Goal: Information Seeking & Learning: Learn about a topic

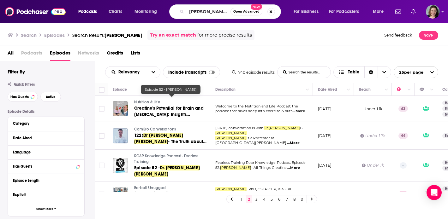
scroll to position [163, 0]
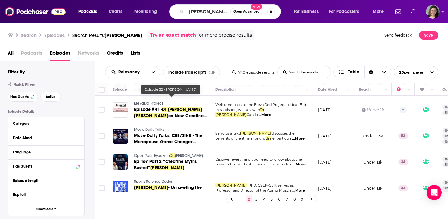
drag, startPoint x: 189, startPoint y: 12, endPoint x: 245, endPoint y: 12, distance: 55.9
click at [245, 12] on div "[PERSON_NAME] Open Advanced New" at bounding box center [225, 11] width 112 height 15
type input "LONGEVITY with [PERSON_NAME]"
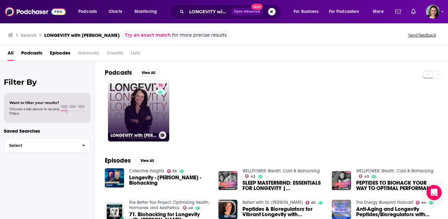
click at [146, 125] on link "70 LONGEVITY with Nathalie Niddam" at bounding box center [138, 111] width 61 height 61
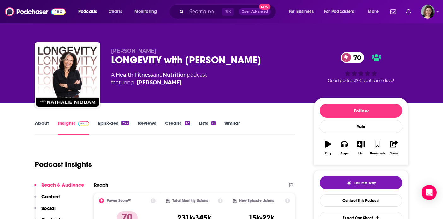
click at [108, 124] on link "Episodes 373" at bounding box center [113, 127] width 31 height 15
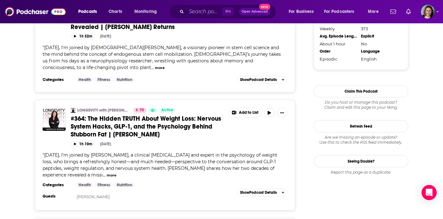
scroll to position [736, 0]
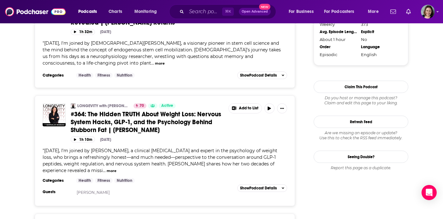
click at [186, 111] on span "#364: The Hidden TRUTH About Weight Loss: Nervous System Hacks, GLP-1, and the …" at bounding box center [146, 123] width 151 height 24
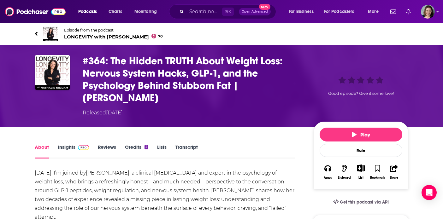
click at [115, 59] on h1 "#364: The Hidden TRUTH About Weight Loss: Nervous System Hacks, GLP-1, and the …" at bounding box center [193, 79] width 221 height 49
drag, startPoint x: 111, startPoint y: 60, endPoint x: 135, endPoint y: 97, distance: 44.1
click at [135, 97] on h1 "#364: The Hidden TRUTH About Weight Loss: Nervous System Hacks, GLP-1, and the …" at bounding box center [193, 79] width 221 height 49
copy h1 "The Hidden TRUTH About Weight Loss: Nervous System Hacks, GLP-1, and the Psycho…"
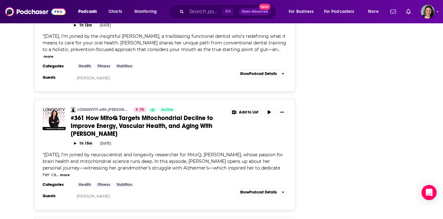
scroll to position [1078, 0]
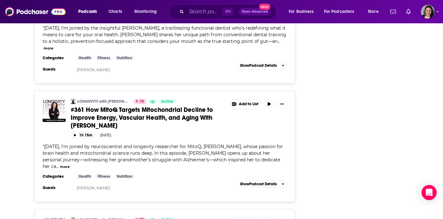
click at [60, 165] on button "more" at bounding box center [65, 167] width 10 height 5
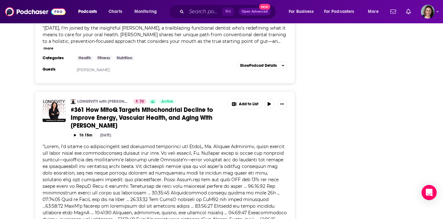
click at [155, 106] on span "#361 How MitoQ Targets Mitochondrial Decline to Improve Energy, Vascular Health…" at bounding box center [142, 118] width 142 height 24
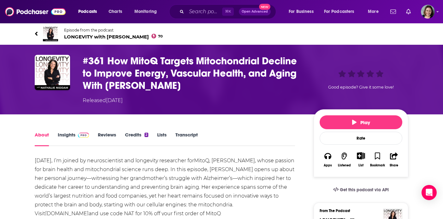
drag, startPoint x: 179, startPoint y: 85, endPoint x: 109, endPoint y: 63, distance: 73.5
click at [109, 63] on h1 "#361 How MitoQ Targets Mitochondrial Decline to Improve Energy, Vascular Health…" at bounding box center [193, 73] width 221 height 37
copy h1 "How MitoQ Targets Mitochondrial Decline to Improve Energy, Vascular Health, and…"
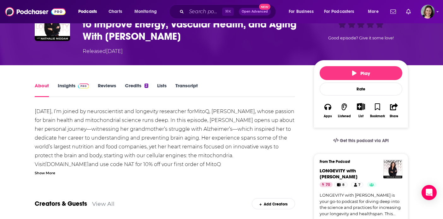
scroll to position [58, 0]
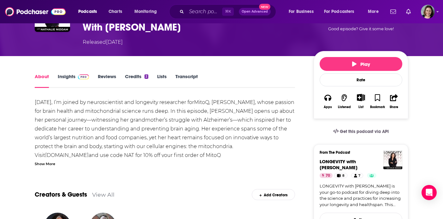
click at [48, 165] on div "Show More" at bounding box center [45, 164] width 21 height 6
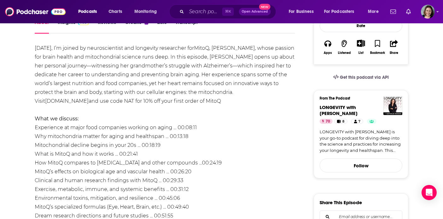
scroll to position [115, 0]
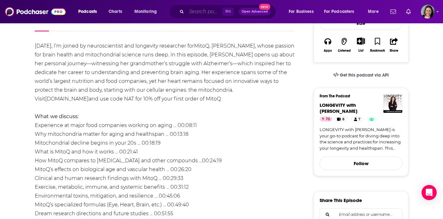
click at [202, 15] on input "Search podcasts, credits, & more..." at bounding box center [205, 12] width 36 height 10
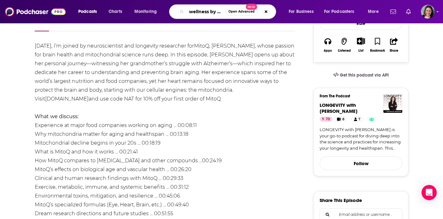
type input "wellness by design"
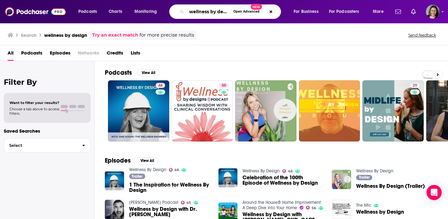
drag, startPoint x: 191, startPoint y: 12, endPoint x: 243, endPoint y: 11, distance: 51.8
click at [243, 11] on div "wellness by design Open Advanced New" at bounding box center [225, 11] width 112 height 15
type input "the genius life"
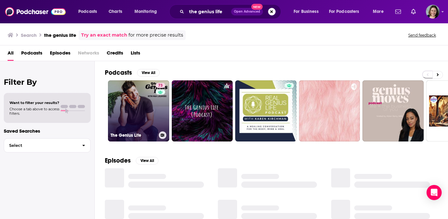
click at [134, 118] on link "73 The Genius Life" at bounding box center [138, 111] width 61 height 61
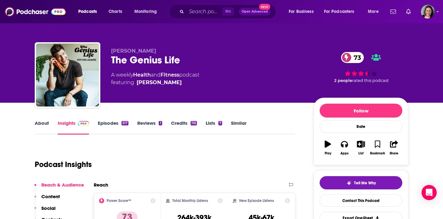
click at [110, 123] on link "Episodes 517" at bounding box center [113, 127] width 31 height 15
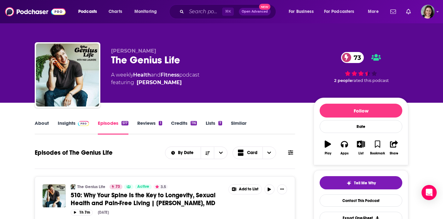
click at [70, 126] on link "Insights" at bounding box center [73, 127] width 31 height 15
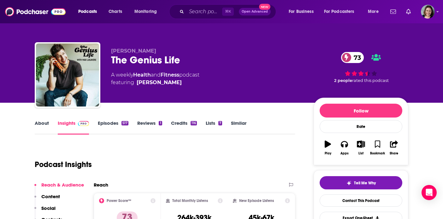
click at [115, 126] on link "Episodes 517" at bounding box center [113, 127] width 31 height 15
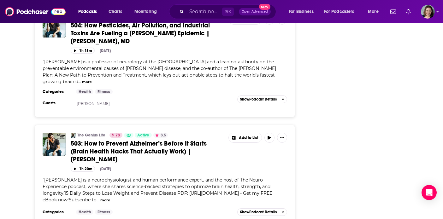
scroll to position [947, 0]
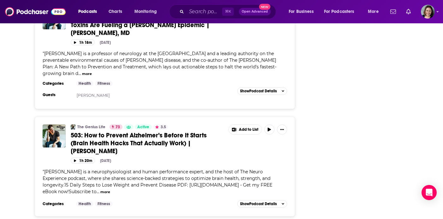
click at [190, 132] on span "503: How to Prevent Alzheimer’s Before It Starts (Brain Health Hacks That Actua…" at bounding box center [139, 144] width 136 height 24
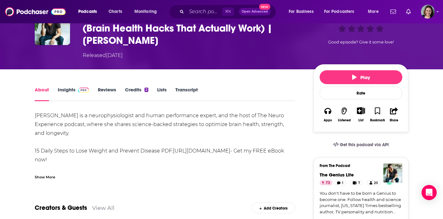
scroll to position [50, 0]
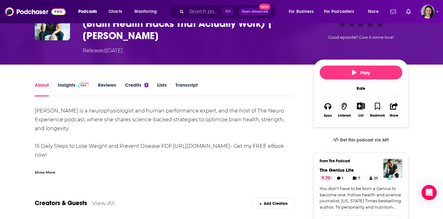
click at [48, 171] on div "Show More" at bounding box center [45, 172] width 21 height 6
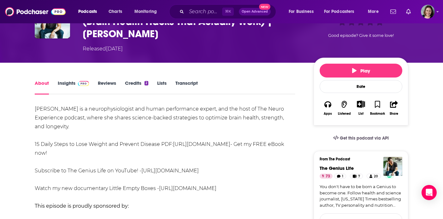
scroll to position [47, 0]
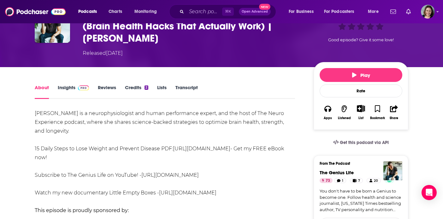
click at [68, 89] on link "Insights" at bounding box center [73, 92] width 31 height 15
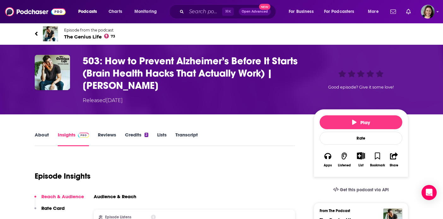
click at [37, 34] on icon at bounding box center [36, 34] width 3 height 6
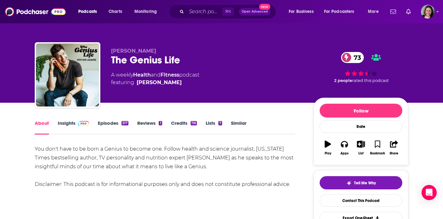
click at [72, 122] on link "Insights" at bounding box center [73, 127] width 31 height 15
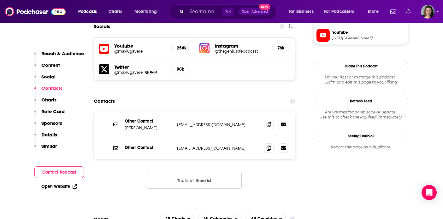
scroll to position [571, 0]
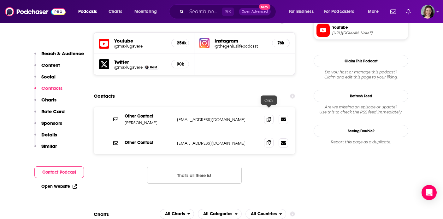
click at [268, 141] on icon at bounding box center [269, 143] width 4 height 5
click at [269, 117] on icon at bounding box center [269, 119] width 4 height 5
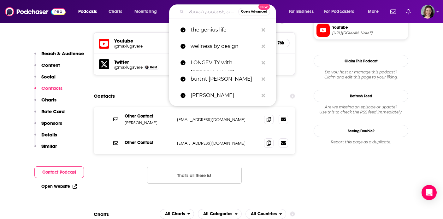
click at [197, 9] on input "Search podcasts, credits, & more..." at bounding box center [213, 12] width 52 height 10
paste input "FoundMyFitness with Rhonda Patrick"
type input "FoundMyFitness with Rhonda Patrick"
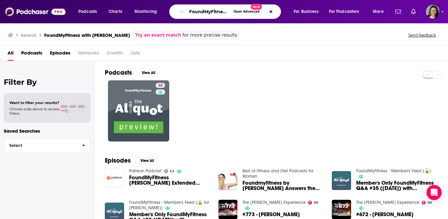
drag, startPoint x: 212, startPoint y: 11, endPoint x: 239, endPoint y: 11, distance: 27.8
click at [239, 11] on div "FoundMyFitness with Rhonda Patrick Open Advanced New" at bounding box center [225, 11] width 112 height 15
click at [211, 13] on input "FoundMyFitness with Rhonda Patrick" at bounding box center [209, 12] width 44 height 10
drag, startPoint x: 226, startPoint y: 13, endPoint x: 203, endPoint y: 11, distance: 23.4
click at [203, 11] on input "FoundMyFitness with Rhonda Patrick" at bounding box center [209, 12] width 44 height 10
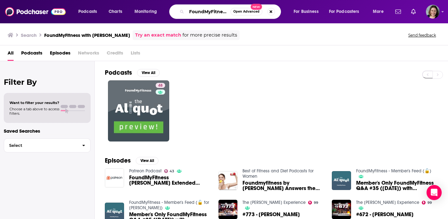
type input "FoundMyFitness"
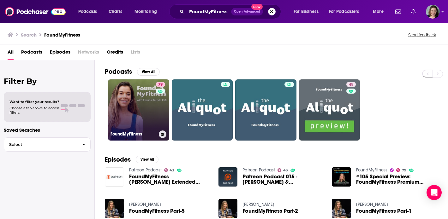
click at [146, 126] on link "79 FoundMyFitness" at bounding box center [138, 110] width 61 height 61
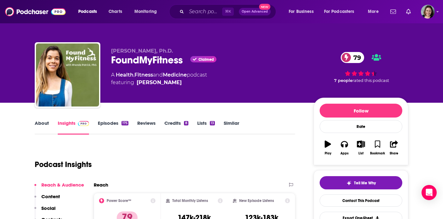
click at [106, 121] on link "Episodes 175" at bounding box center [113, 127] width 31 height 15
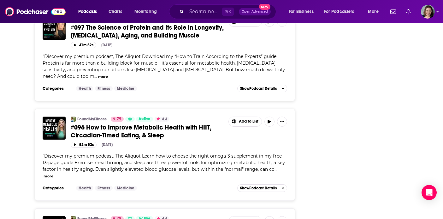
scroll to position [1106, 0]
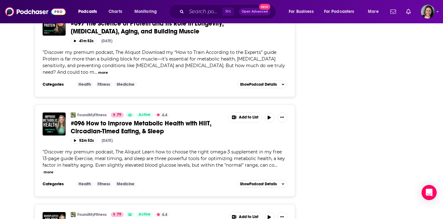
click at [53, 170] on button "more" at bounding box center [49, 172] width 10 height 5
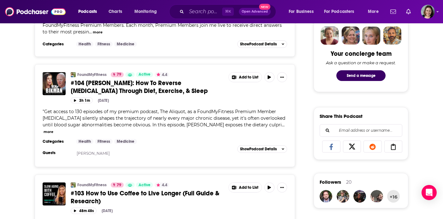
scroll to position [308, 0]
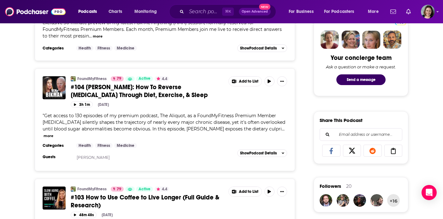
click at [167, 95] on span "#104 Dr. Ben Bikman: How To Reverse Insulin Resistance Through Diet, Exercise, …" at bounding box center [139, 91] width 137 height 16
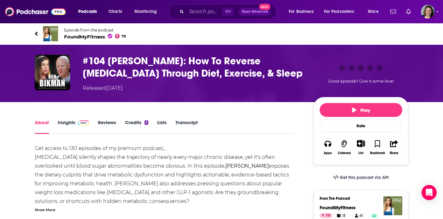
drag, startPoint x: 109, startPoint y: 61, endPoint x: 276, endPoint y: 78, distance: 167.9
click at [276, 78] on h1 "#104 Dr. Ben Bikman: How To Reverse Insulin Resistance Through Diet, Exercise, …" at bounding box center [193, 67] width 221 height 25
copy h1 "Dr. Ben Bikman: How To Reverse Insulin Resistance Through Diet, Exercise, & Sle…"
click at [50, 211] on div "Show More" at bounding box center [45, 210] width 21 height 6
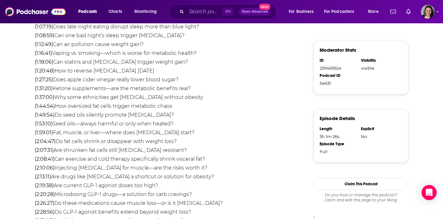
scroll to position [358, 0]
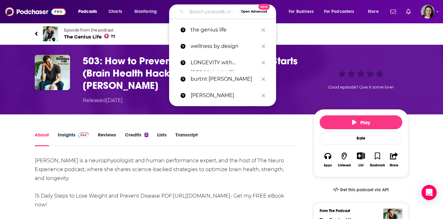
click at [212, 12] on input "Search podcasts, credits, & more..." at bounding box center [213, 12] width 52 height 10
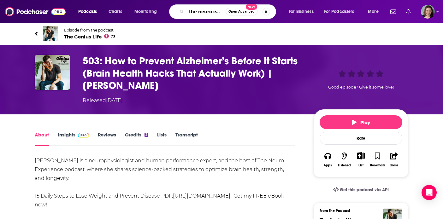
type input "the neuro experience podcast"
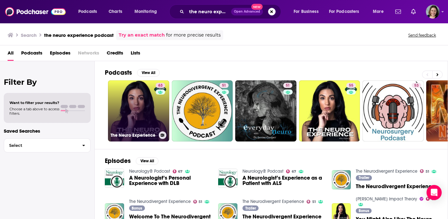
click at [148, 112] on link "63 The Neuro Experience" at bounding box center [138, 111] width 61 height 61
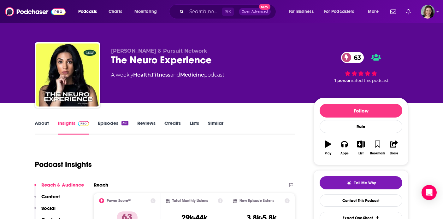
click at [112, 125] on link "Episodes 351" at bounding box center [113, 127] width 31 height 15
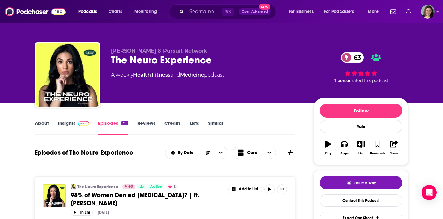
click at [47, 125] on link "About" at bounding box center [42, 127] width 14 height 15
